Goal: Transaction & Acquisition: Obtain resource

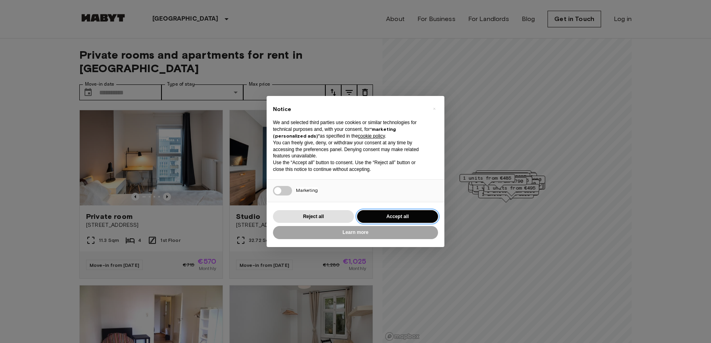
click at [393, 216] on button "Accept all" at bounding box center [397, 216] width 81 height 13
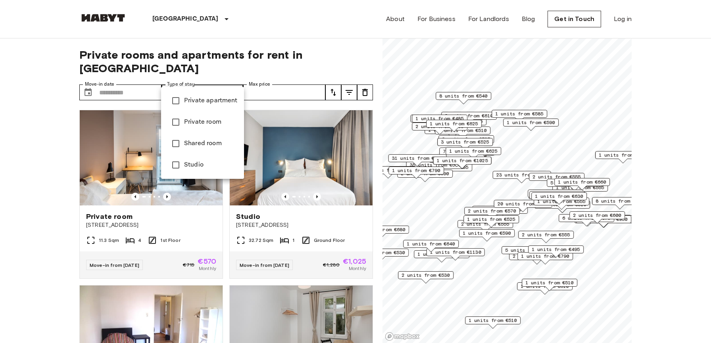
type input "**********"
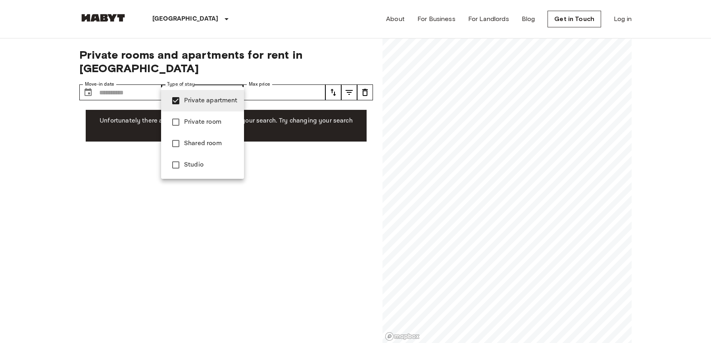
click at [144, 80] on div at bounding box center [355, 171] width 711 height 343
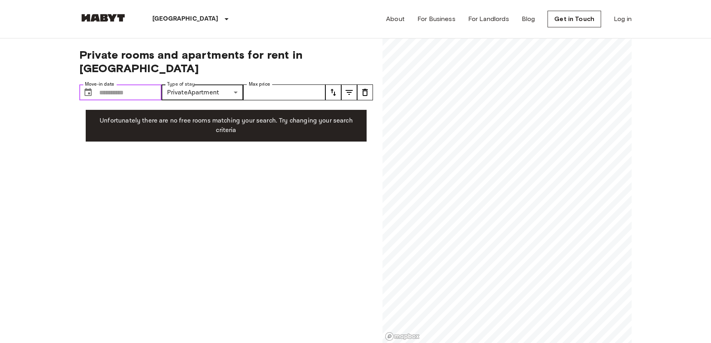
click at [140, 85] on input "Move-in date" at bounding box center [130, 93] width 62 height 16
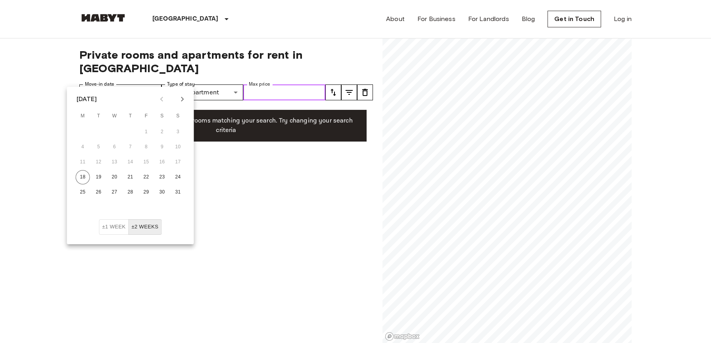
click at [272, 85] on input "Max price" at bounding box center [284, 93] width 82 height 16
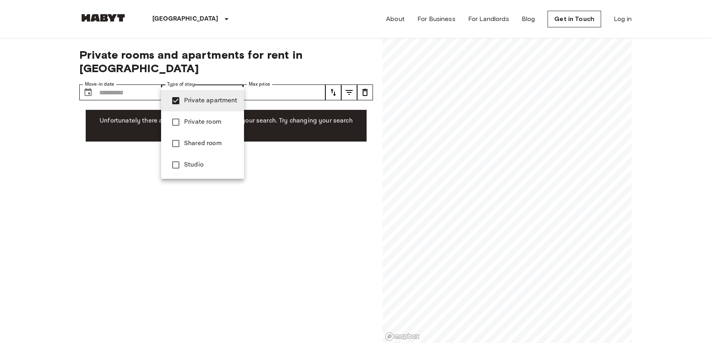
click at [211, 105] on span "Private apartment" at bounding box center [211, 101] width 54 height 10
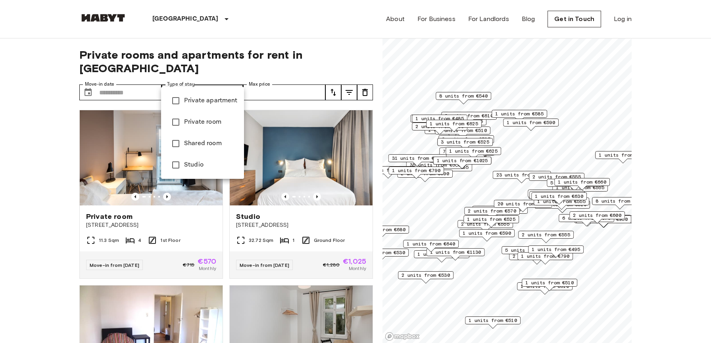
click at [65, 265] on div at bounding box center [355, 171] width 711 height 343
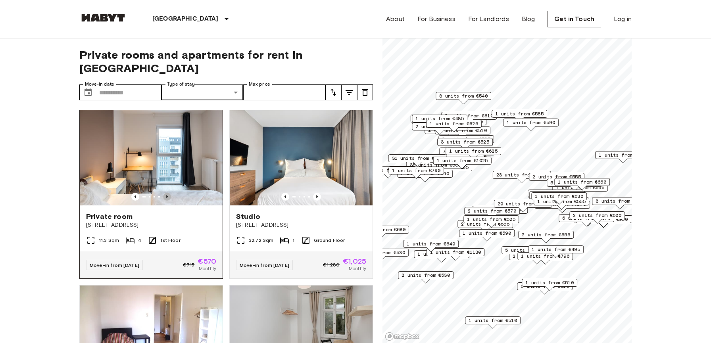
click at [166, 193] on icon "Previous image" at bounding box center [167, 197] width 8 height 8
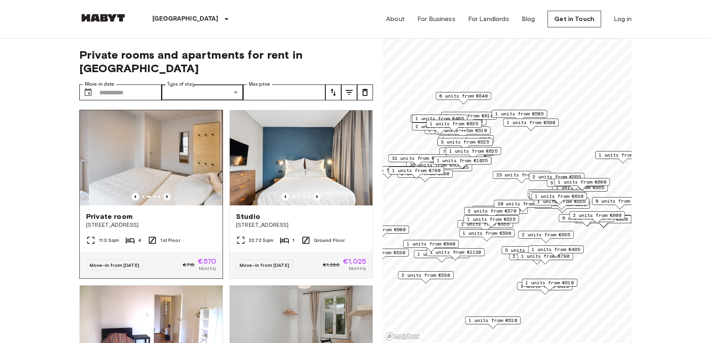
click at [166, 193] on icon "Previous image" at bounding box center [167, 197] width 8 height 8
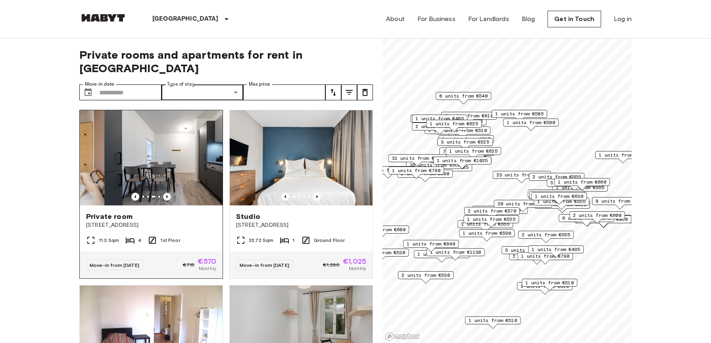
click at [166, 193] on icon "Previous image" at bounding box center [167, 197] width 8 height 8
